Goal: Information Seeking & Learning: Understand process/instructions

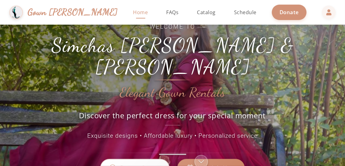
scroll to position [30, 0]
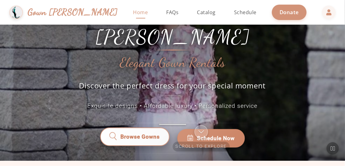
click at [147, 132] on link "Browse Gowns" at bounding box center [135, 138] width 70 height 19
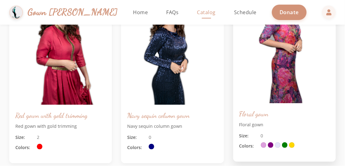
scroll to position [91, 0]
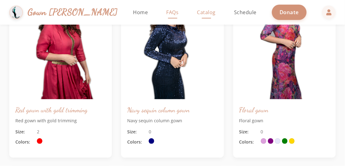
click at [167, 13] on span "FAQs" at bounding box center [173, 12] width 12 height 7
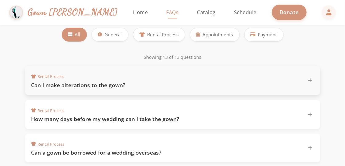
click at [222, 79] on div "Rental Process Can I make alterations to the gown?" at bounding box center [168, 80] width 275 height 17
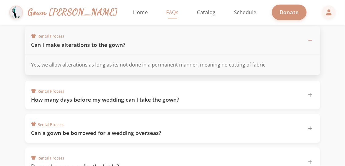
scroll to position [132, 0]
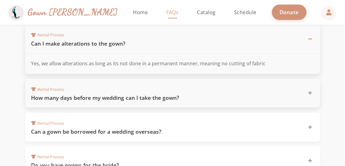
click at [258, 91] on div "Rental Process How many days before my wedding can I take the gown?" at bounding box center [168, 93] width 275 height 17
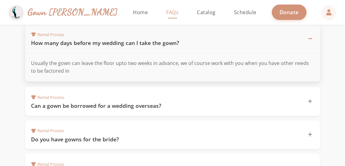
scroll to position [166, 0]
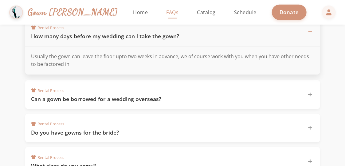
click at [258, 91] on div "Rental Process Can a gown be borrowed for a wedding overseas?" at bounding box center [168, 94] width 275 height 17
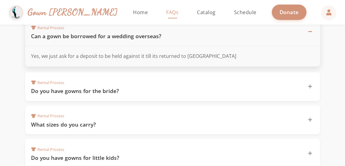
scroll to position [206, 0]
click at [270, 91] on h3 "Do you have gowns for the bride?" at bounding box center [165, 90] width 269 height 8
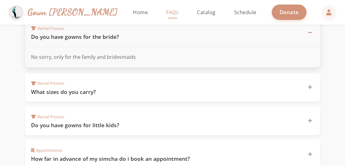
scroll to position [244, 0]
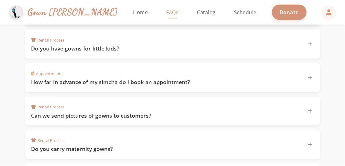
click at [293, 87] on div "Appointments How far in advance of my simcha do i book an appointment?" at bounding box center [172, 77] width 295 height 29
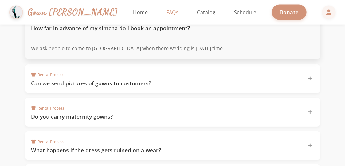
scroll to position [348, 0]
click at [293, 87] on div "Rental Process Can we send pictures of gowns to customers?" at bounding box center [172, 78] width 295 height 29
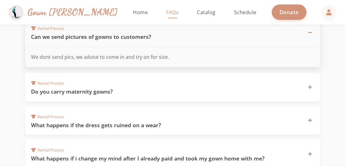
scroll to position [378, 0]
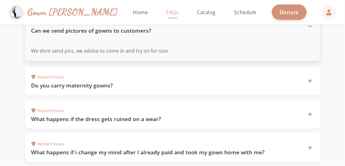
click at [293, 87] on div "Rental Process Do you carry maternity gowns?" at bounding box center [172, 80] width 295 height 29
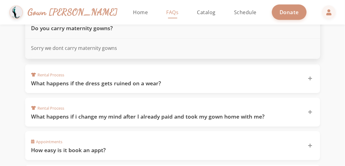
scroll to position [414, 0]
click at [293, 87] on div "Rental Process What happens if the dress gets ruined on a wear?" at bounding box center [172, 78] width 295 height 29
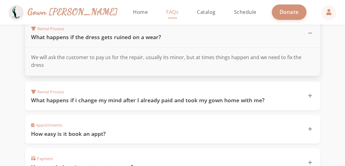
scroll to position [438, 0]
click at [293, 96] on h3 "What happens if i change my mind after I already paid and took my gown home wit…" at bounding box center [165, 100] width 269 height 8
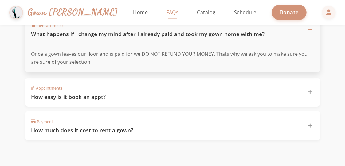
scroll to position [476, 0]
click at [293, 87] on div "Appointments How easy is it book an appt?" at bounding box center [168, 92] width 275 height 17
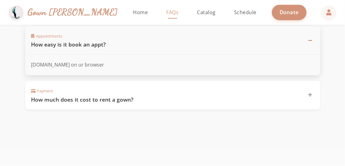
scroll to position [498, 0]
click at [293, 87] on div "Payment How much does it cost to rent a gown?" at bounding box center [168, 94] width 275 height 17
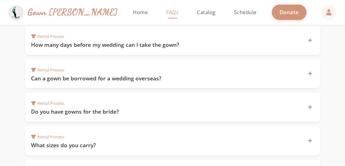
scroll to position [0, 0]
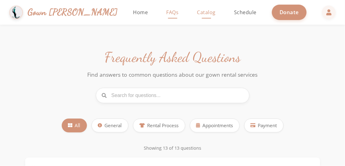
click at [197, 11] on span "Catalog" at bounding box center [206, 12] width 19 height 7
